Goal: Task Accomplishment & Management: Manage account settings

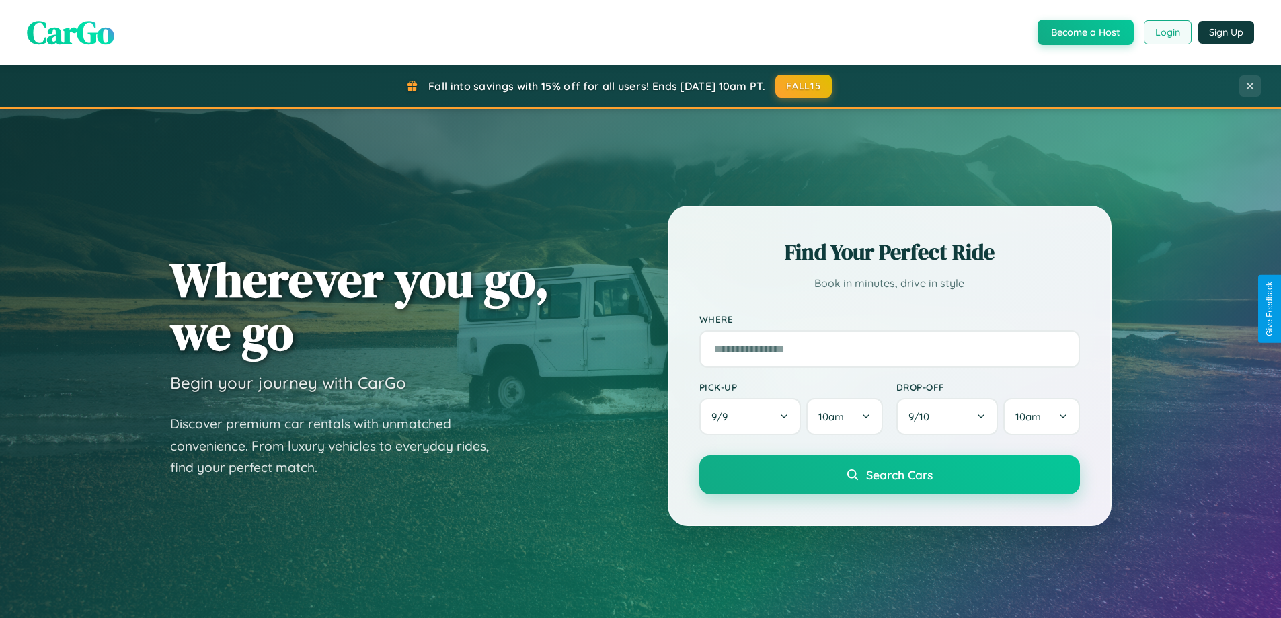
click at [1167, 32] on button "Login" at bounding box center [1168, 32] width 48 height 24
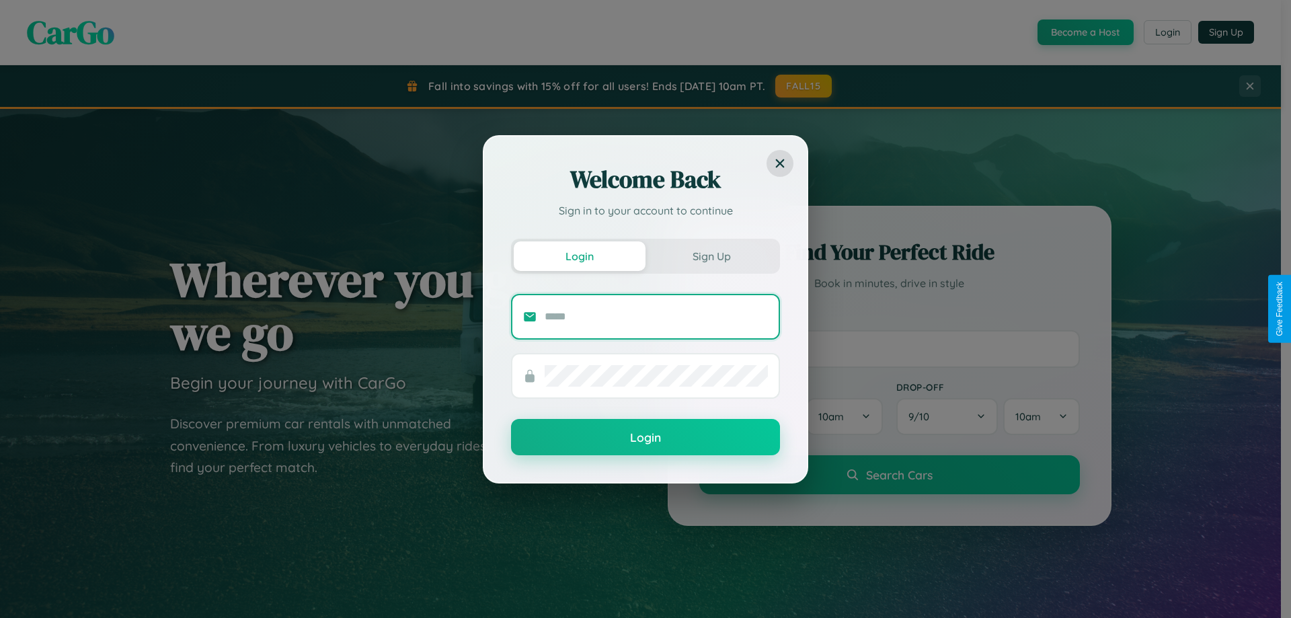
click at [656, 316] on input "text" at bounding box center [656, 317] width 223 height 22
type input "**********"
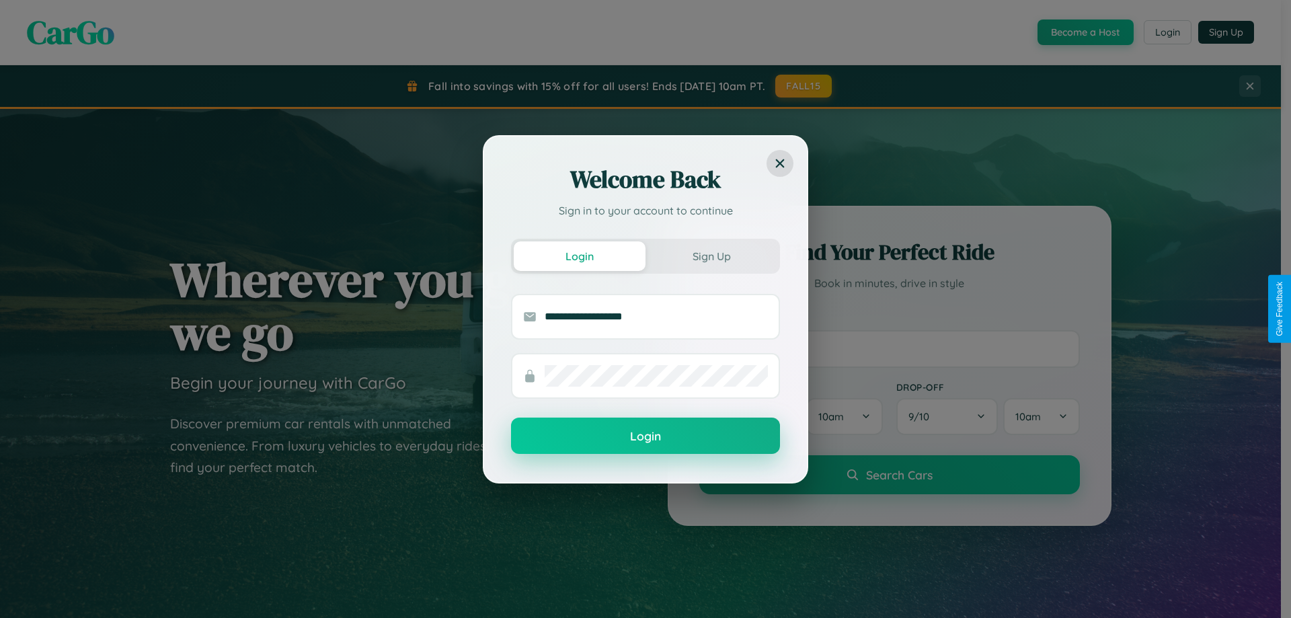
click at [646, 436] on button "Login" at bounding box center [645, 436] width 269 height 36
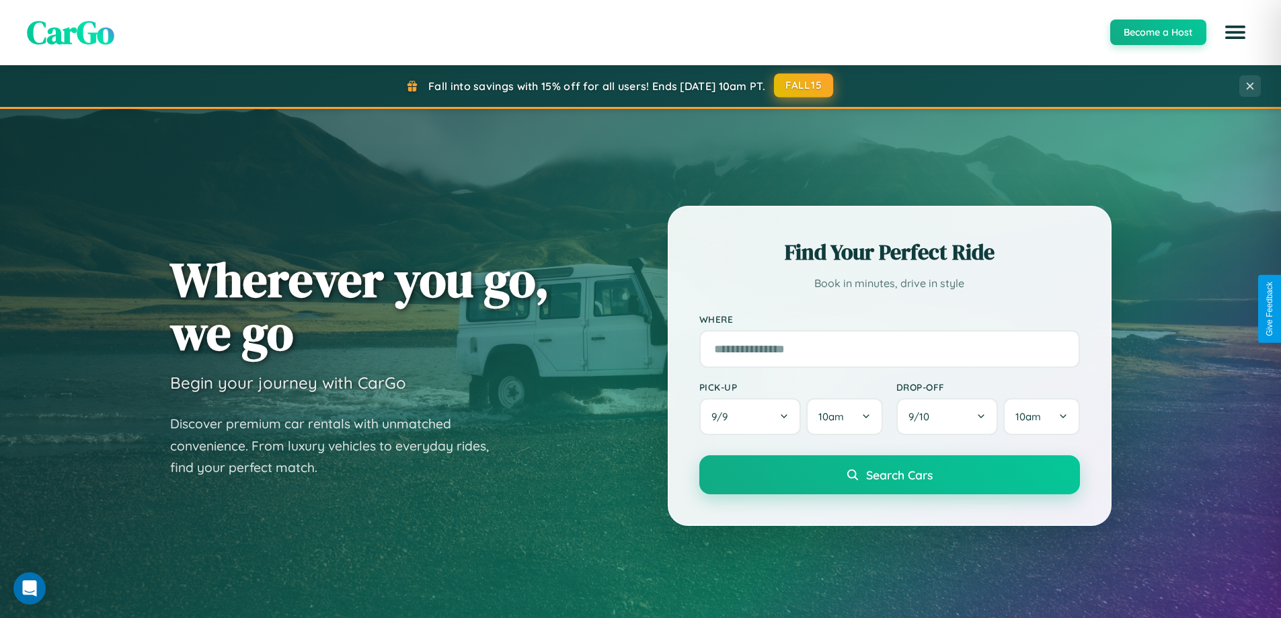
click at [804, 85] on button "FALL15" at bounding box center [803, 85] width 59 height 24
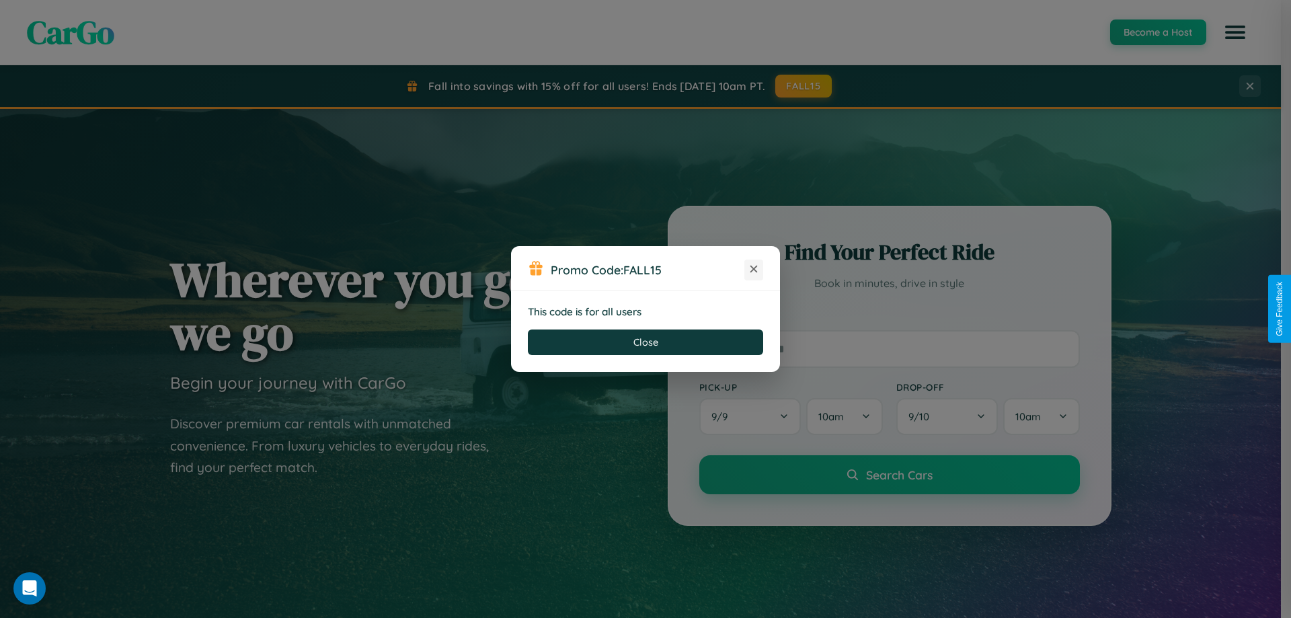
click at [754, 270] on icon at bounding box center [753, 268] width 13 height 13
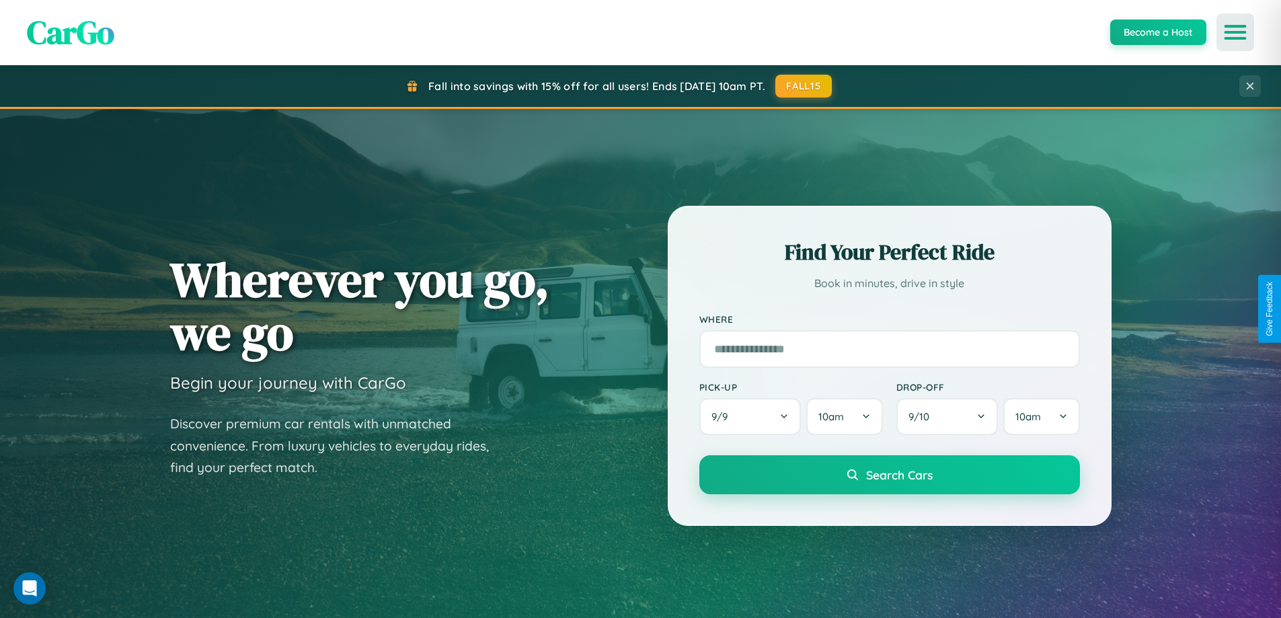
click at [1235, 32] on icon "Open menu" at bounding box center [1235, 32] width 19 height 12
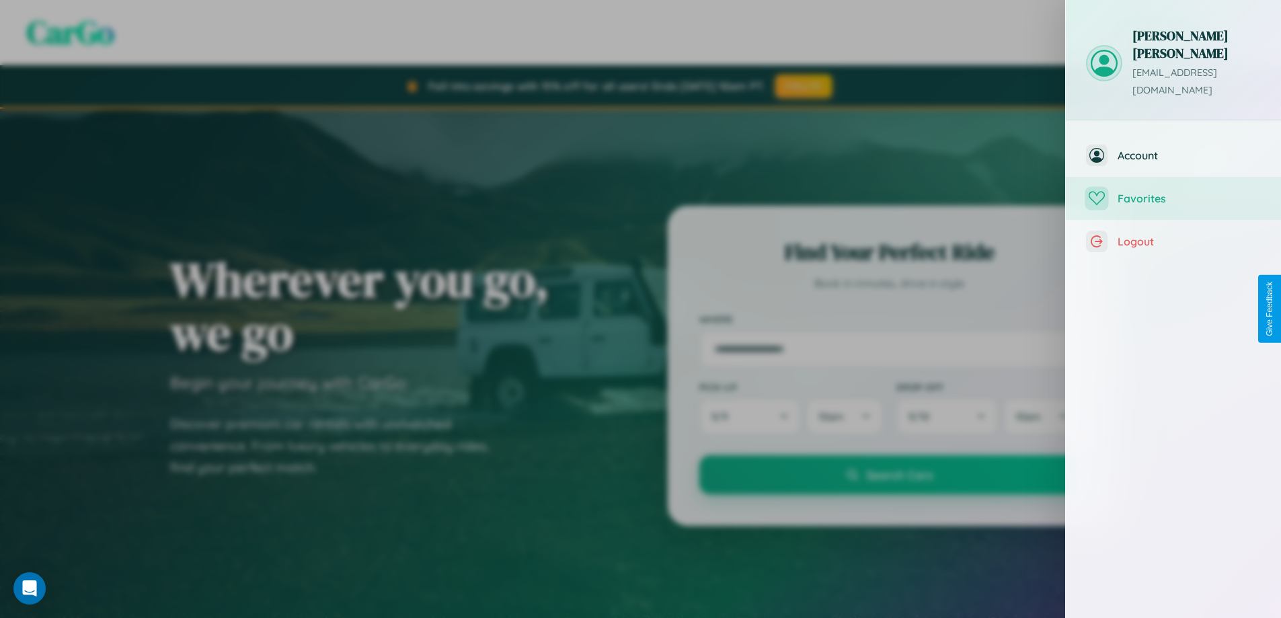
click at [1173, 192] on span "Favorites" at bounding box center [1189, 198] width 143 height 13
